Goal: Task Accomplishment & Management: Manage account settings

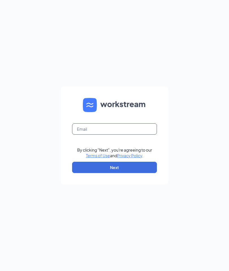
click at [126, 132] on input "text" at bounding box center [114, 128] width 85 height 11
type input "[EMAIL_ADDRESS][DOMAIN_NAME]"
click at [198, 148] on div "[EMAIL_ADDRESS][DOMAIN_NAME] By clicking "Next", you're agreeing to our Terms o…" at bounding box center [114, 135] width 229 height 271
click at [136, 172] on button "Next" at bounding box center [114, 167] width 85 height 11
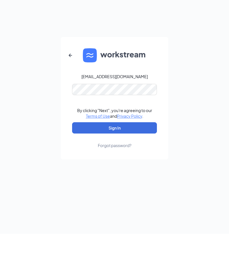
click at [136, 159] on button "Sign In" at bounding box center [114, 164] width 85 height 11
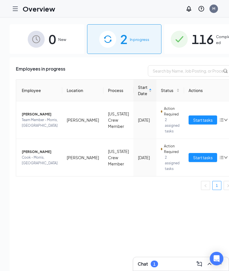
click at [193, 158] on span "Start tasks" at bounding box center [202, 157] width 19 height 6
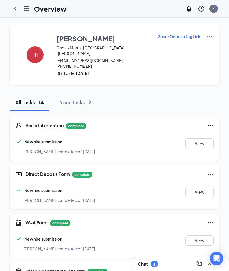
click at [89, 103] on button "Your Tasks · 2" at bounding box center [75, 102] width 43 height 17
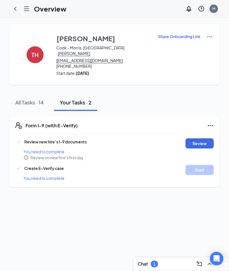
click at [14, 7] on icon "ChevronLeft" at bounding box center [15, 8] width 7 height 7
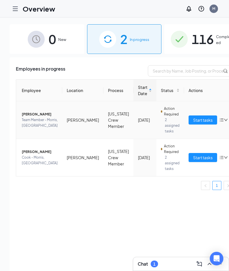
click at [46, 113] on span "Vincent M Sabella" at bounding box center [40, 115] width 36 height 6
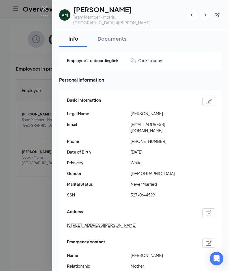
click at [40, 205] on div at bounding box center [114, 135] width 229 height 271
